Goal: Information Seeking & Learning: Learn about a topic

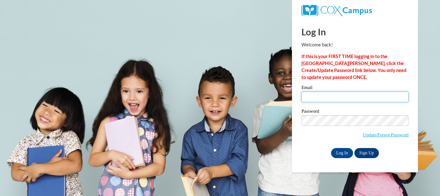
type input "jan2445@aol.com"
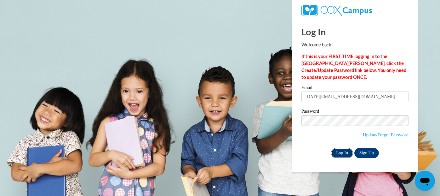
click at [340, 155] on input "Log In" at bounding box center [342, 153] width 22 height 10
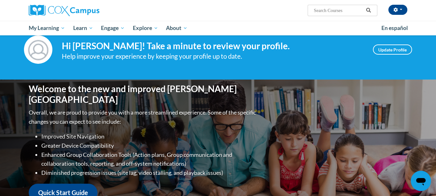
scroll to position [15, 0]
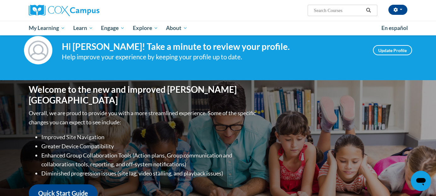
click at [320, 7] on input "Search..." at bounding box center [338, 11] width 50 height 8
type input "reading comprehension"
click at [366, 10] on icon "Search" at bounding box center [368, 10] width 6 height 5
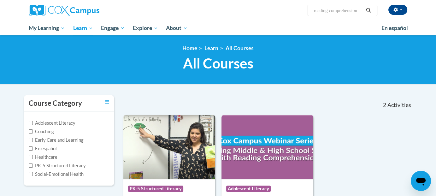
drag, startPoint x: 318, startPoint y: 10, endPoint x: 365, endPoint y: 12, distance: 46.3
click at [365, 12] on span "Search Search... reading comprehension" at bounding box center [342, 10] width 70 height 11
type input "r"
click at [328, 14] on input "vocsbulsty instructions" at bounding box center [338, 11] width 50 height 8
click at [335, 11] on input "vocsbulsty instructions" at bounding box center [338, 11] width 50 height 8
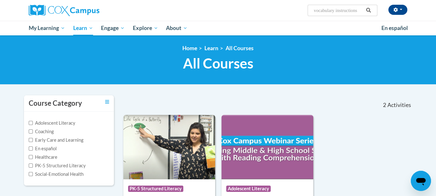
type input "vocabulary instructions"
click at [367, 11] on icon "Search" at bounding box center [368, 10] width 6 height 5
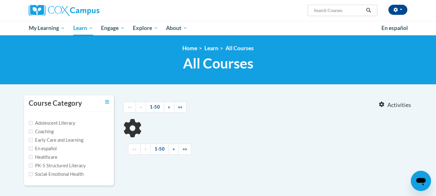
type input "vocabulary instructions"
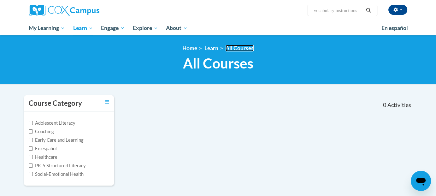
click at [238, 47] on link "All Courses" at bounding box center [239, 48] width 28 height 7
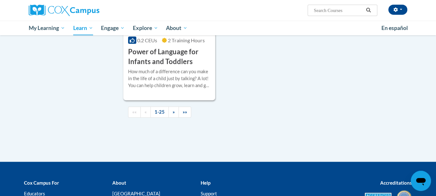
scroll to position [1512, 0]
click at [318, 10] on input "Search..." at bounding box center [338, 11] width 50 height 8
type input "vocabulary"
click at [369, 12] on icon "Search" at bounding box center [368, 10] width 6 height 5
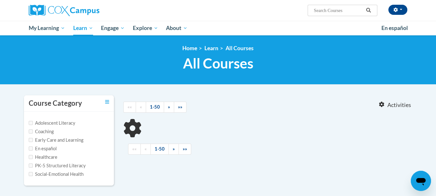
type input "vocabulary"
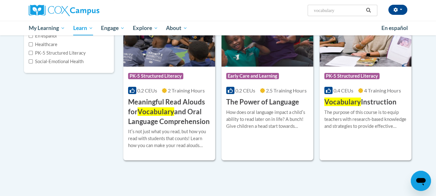
scroll to position [111, 0]
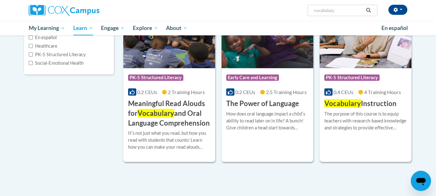
drag, startPoint x: 348, startPoint y: 81, endPoint x: 342, endPoint y: 106, distance: 25.7
click at [342, 106] on span "Vocabulary" at bounding box center [342, 103] width 37 height 9
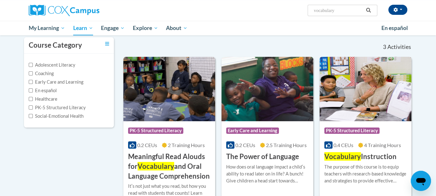
scroll to position [49, 0]
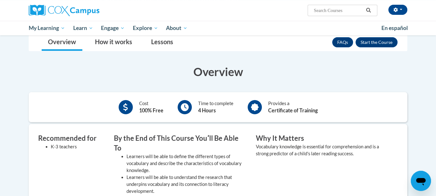
scroll to position [96, 0]
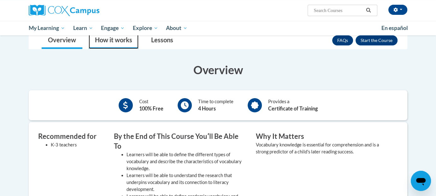
click at [105, 42] on link "How it works" at bounding box center [114, 40] width 50 height 17
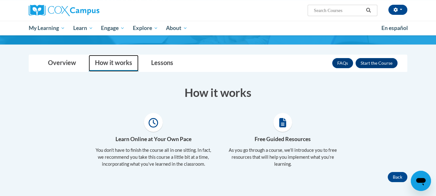
scroll to position [73, 0]
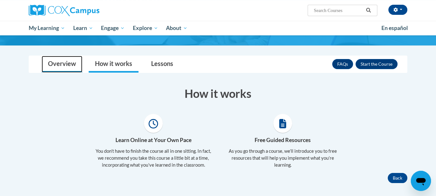
click at [71, 59] on link "Overview" at bounding box center [62, 64] width 41 height 17
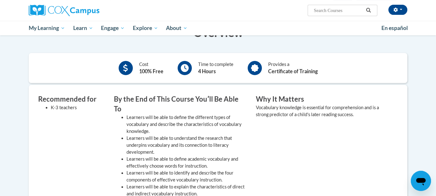
scroll to position [66, 0]
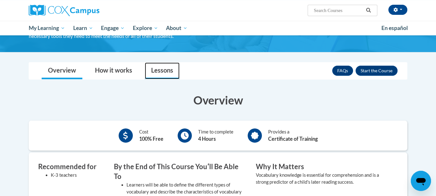
click at [164, 68] on link "Lessons" at bounding box center [162, 70] width 35 height 17
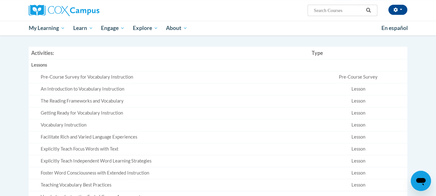
scroll to position [139, 0]
click at [117, 78] on div "Pre-Course Survey for Vocabulary Instruction" at bounding box center [174, 77] width 266 height 7
click at [96, 74] on div "Pre-Course Survey for Vocabulary Instruction" at bounding box center [174, 77] width 266 height 7
click at [72, 84] on td "An Introduction to Vocabulary Instruction" at bounding box center [169, 90] width 280 height 12
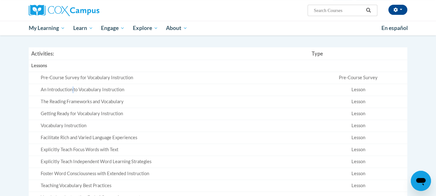
click at [72, 84] on td "An Introduction to Vocabulary Instruction" at bounding box center [169, 90] width 280 height 12
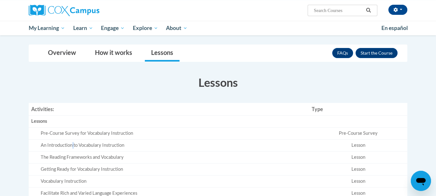
scroll to position [79, 0]
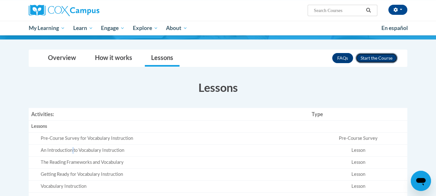
click at [371, 61] on button "Enroll" at bounding box center [376, 58] width 42 height 10
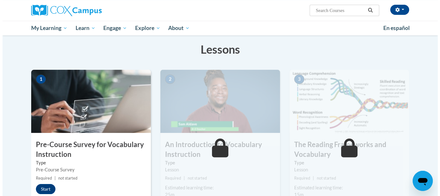
scroll to position [125, 0]
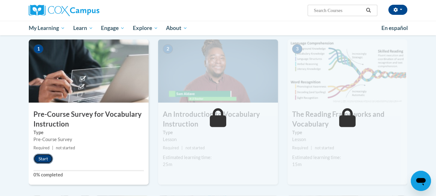
click at [43, 159] on button "Start" at bounding box center [43, 158] width 20 height 10
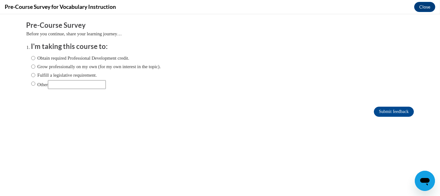
scroll to position [0, 0]
click at [31, 58] on input "Obtain required Professional Development credit." at bounding box center [33, 58] width 4 height 7
radio input "true"
click at [385, 110] on input "Submit feedback" at bounding box center [394, 112] width 40 height 10
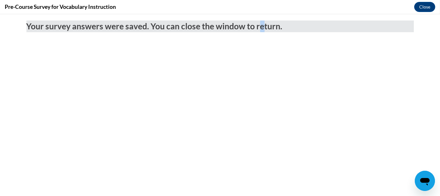
drag, startPoint x: 385, startPoint y: 110, endPoint x: 256, endPoint y: 121, distance: 129.4
click at [256, 121] on body "Your survey answers were saved. You can close the window to return." at bounding box center [220, 105] width 440 height 182
click at [425, 9] on button "Close" at bounding box center [424, 7] width 21 height 10
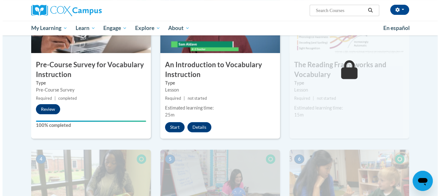
scroll to position [193, 0]
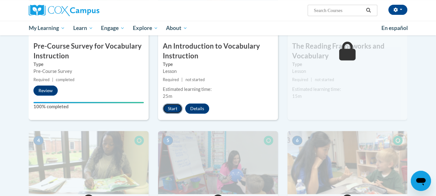
click at [176, 106] on button "Start" at bounding box center [173, 108] width 20 height 10
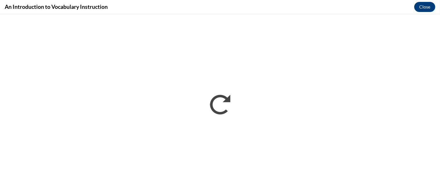
scroll to position [0, 0]
